Goal: Transaction & Acquisition: Purchase product/service

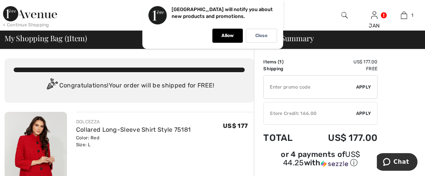
scroll to position [76, 0]
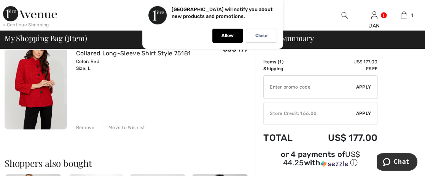
click at [83, 126] on div "Remove" at bounding box center [85, 127] width 19 height 7
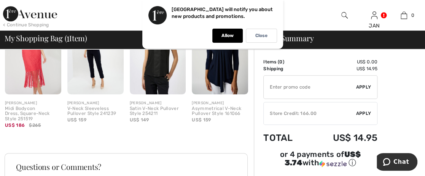
scroll to position [212, 0]
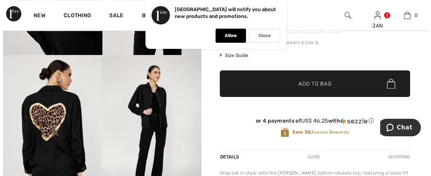
scroll to position [152, 0]
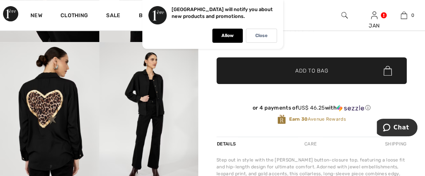
click at [50, 107] on img at bounding box center [49, 116] width 99 height 149
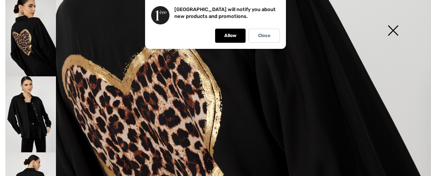
scroll to position [229, 0]
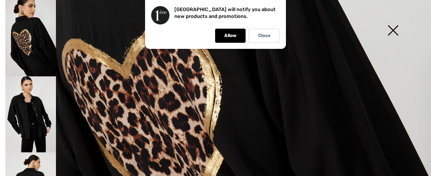
click at [139, 140] on img at bounding box center [215, 94] width 431 height 647
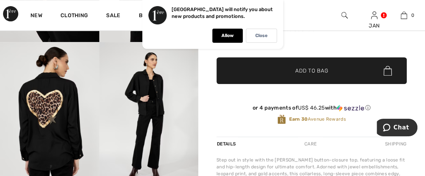
click at [146, 110] on img at bounding box center [148, 116] width 99 height 149
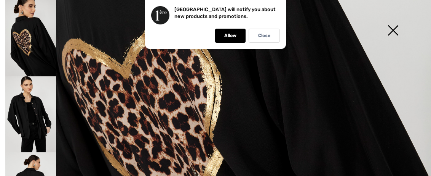
click at [27, 110] on img at bounding box center [30, 114] width 51 height 76
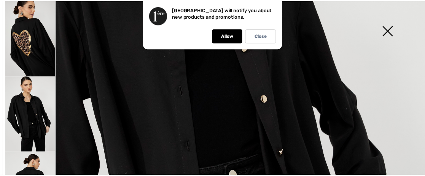
scroll to position [152, 0]
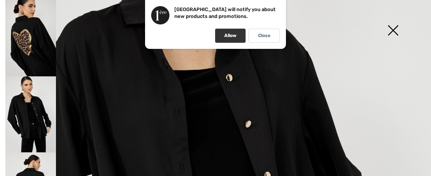
click at [227, 33] on p "Allow" at bounding box center [230, 36] width 12 height 6
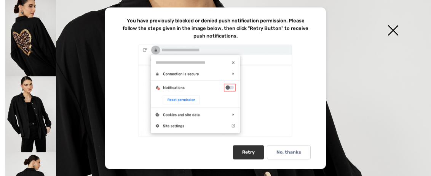
click at [250, 152] on div "Retry" at bounding box center [248, 152] width 31 height 14
click at [350, 53] on img at bounding box center [215, 171] width 431 height 647
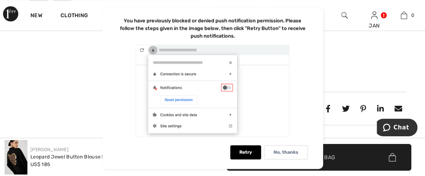
scroll to position [345, 0]
click at [70, 48] on video "Your browser does not support the video tag." at bounding box center [49, 23] width 99 height 50
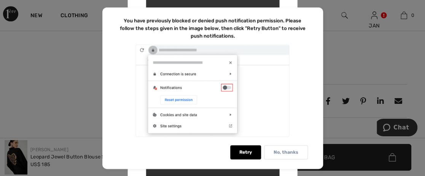
click at [289, 150] on p "No, thanks" at bounding box center [286, 152] width 25 height 6
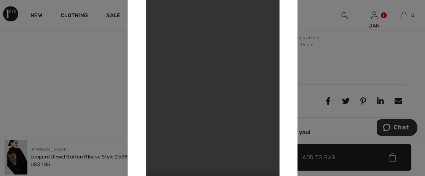
scroll to position [0, 0]
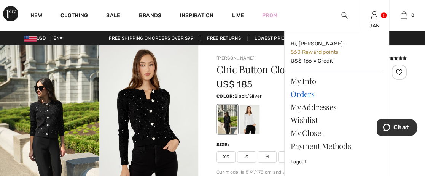
click at [303, 93] on link "Orders" at bounding box center [337, 93] width 92 height 13
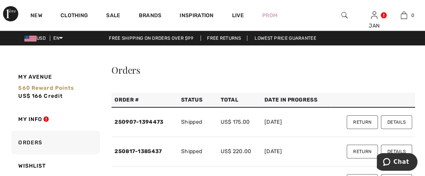
scroll to position [76, 0]
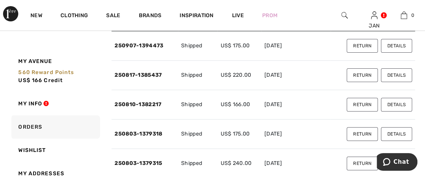
click at [389, 43] on button "Details" at bounding box center [396, 46] width 31 height 14
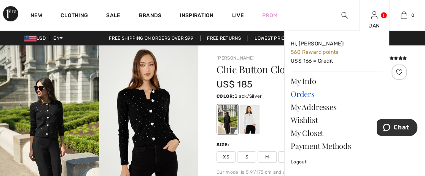
click at [308, 94] on link "Orders" at bounding box center [337, 93] width 92 height 13
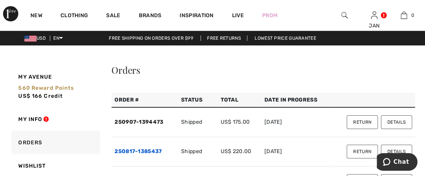
click at [138, 149] on link "250817-1385437" at bounding box center [138, 151] width 47 height 6
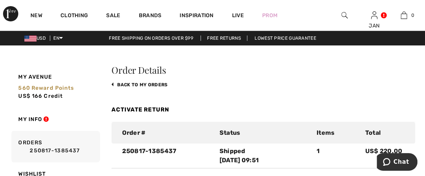
scroll to position [76, 0]
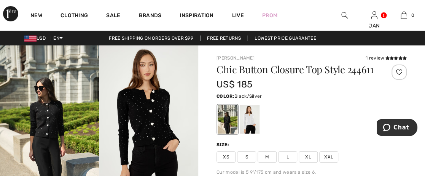
click at [161, 110] on img at bounding box center [148, 119] width 99 height 149
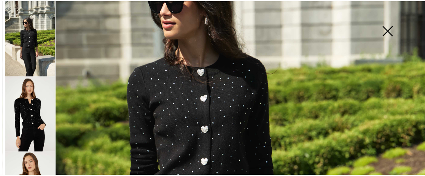
scroll to position [229, 0]
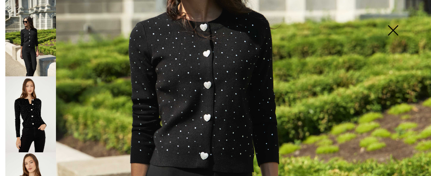
click at [187, 114] on img at bounding box center [215, 94] width 431 height 647
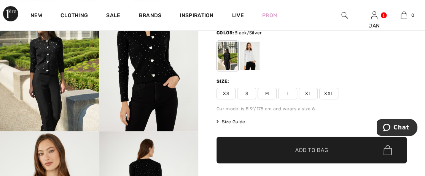
scroll to position [76, 0]
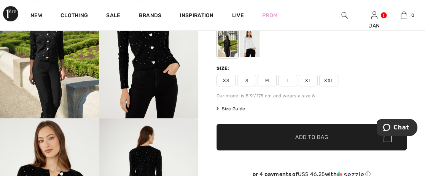
click at [309, 86] on span "XL" at bounding box center [308, 80] width 19 height 11
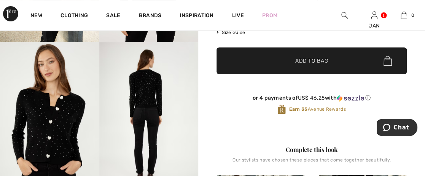
click at [303, 65] on span "Add to Bag" at bounding box center [312, 61] width 33 height 8
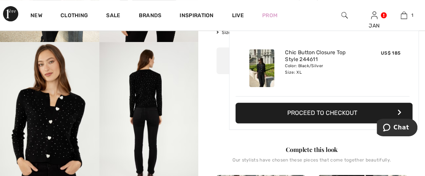
scroll to position [0, 0]
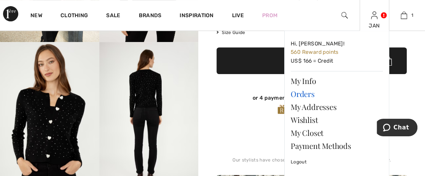
click at [309, 96] on link "Orders" at bounding box center [337, 93] width 92 height 13
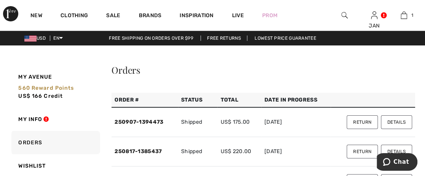
scroll to position [76, 0]
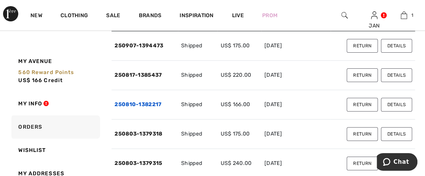
click at [136, 103] on link "250810-1382217" at bounding box center [138, 104] width 47 height 6
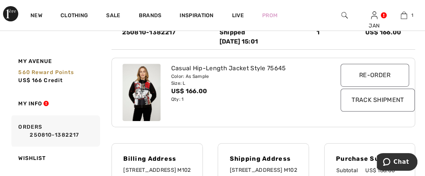
scroll to position [136, 0]
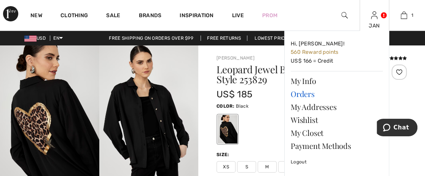
click at [308, 95] on link "Orders" at bounding box center [337, 93] width 92 height 13
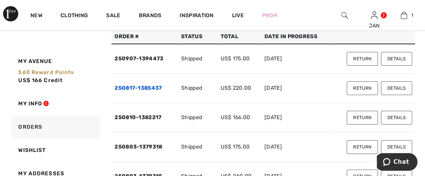
scroll to position [76, 0]
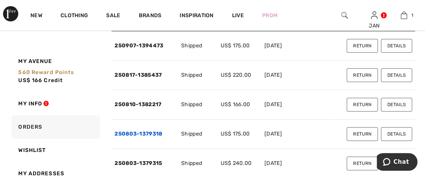
click at [152, 133] on link "250803-1379318" at bounding box center [139, 133] width 48 height 6
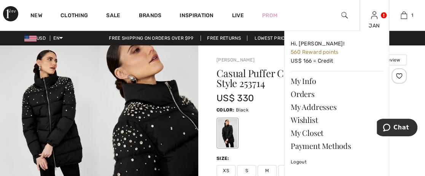
click at [372, 15] on img at bounding box center [374, 15] width 6 height 9
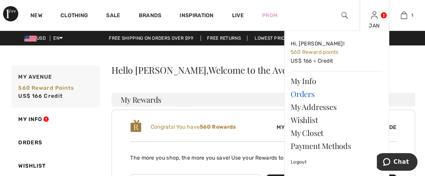
click at [308, 92] on link "Orders" at bounding box center [337, 93] width 92 height 13
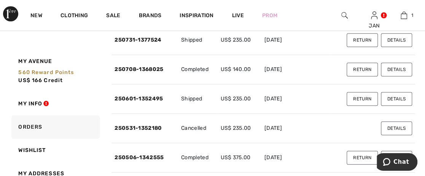
scroll to position [152, 0]
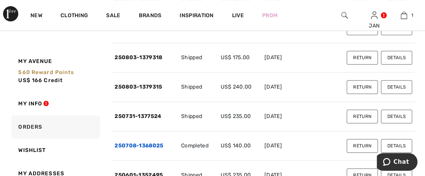
click at [148, 143] on link "250708-1368025" at bounding box center [139, 145] width 49 height 6
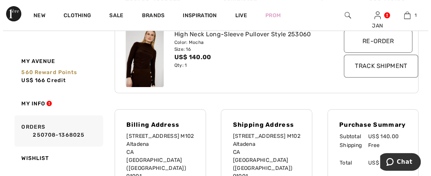
scroll to position [76, 0]
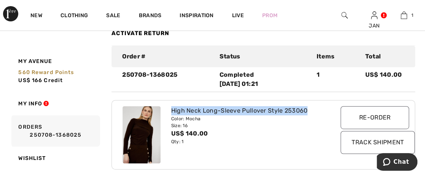
drag, startPoint x: 308, startPoint y: 108, endPoint x: 170, endPoint y: 104, distance: 138.3
click at [170, 104] on div "High Neck Long-Sleeve Pullover Style 253060 Color: Mocha Size: 16 US$ 140.00 Qt…" at bounding box center [263, 134] width 291 height 69
copy div "High Neck Long-Sleeve Pullover Style 253060"
click at [342, 13] on img at bounding box center [345, 15] width 6 height 9
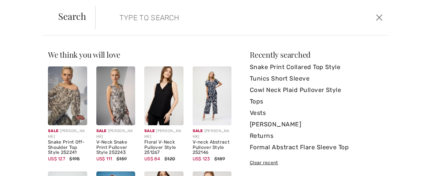
paste input "High Neck Long-Sleeve Pullover Style 253060"
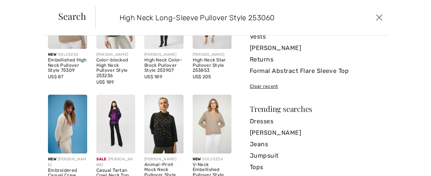
type input "High Neck Long-Sleeve Pullover Style 253060"
click at [163, 123] on img at bounding box center [163, 123] width 39 height 59
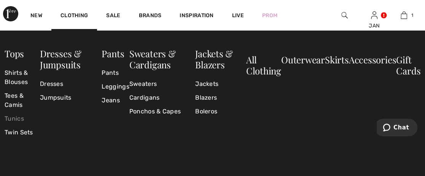
click at [20, 118] on link "Tunics" at bounding box center [22, 119] width 35 height 14
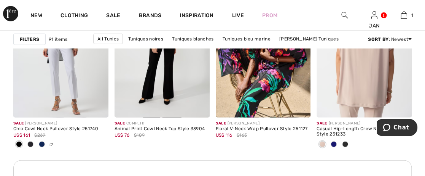
scroll to position [2057, 0]
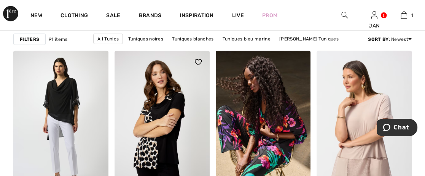
click at [169, 104] on img at bounding box center [162, 122] width 95 height 143
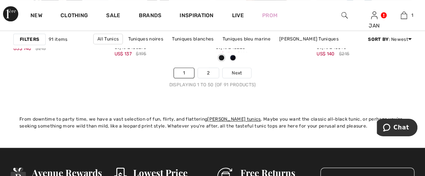
scroll to position [2862, 0]
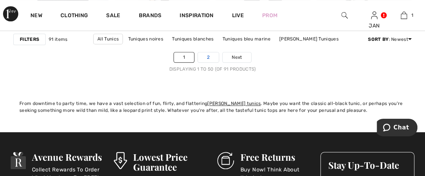
click at [207, 55] on link "2" at bounding box center [208, 57] width 21 height 10
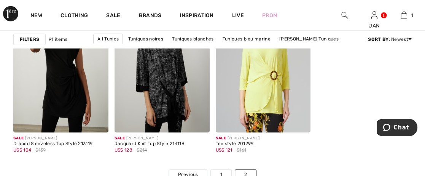
scroll to position [2251, 0]
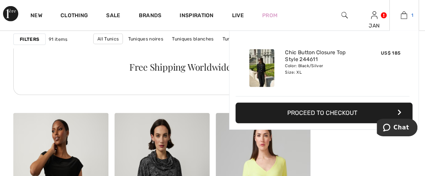
click at [403, 14] on img at bounding box center [404, 15] width 6 height 9
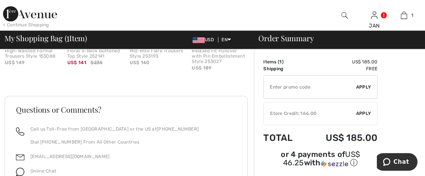
scroll to position [305, 0]
